Goal: Navigation & Orientation: Find specific page/section

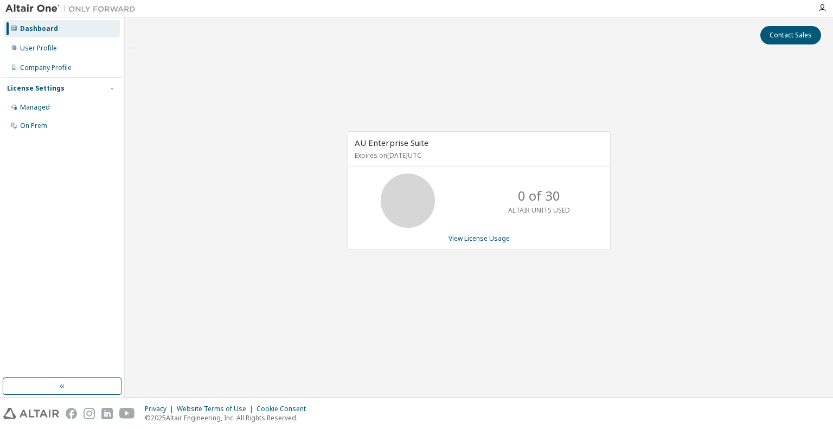
click at [261, 79] on div "AU Enterprise Suite Expires on [DATE] UTC 0 of 30 ALTAIR UNITS USED View Licens…" at bounding box center [479, 196] width 698 height 279
